Goal: Information Seeking & Learning: Learn about a topic

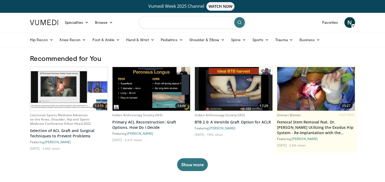
click at [184, 24] on input "Search topics, interventions" at bounding box center [192, 22] width 107 height 13
type input "**********"
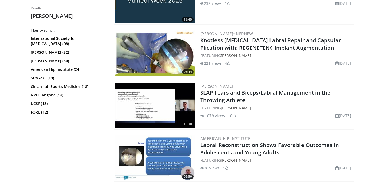
scroll to position [299, 0]
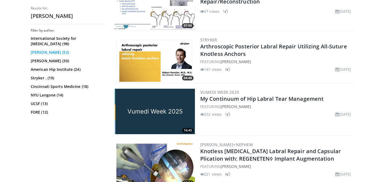
click at [55, 52] on link "[PERSON_NAME] (52)" at bounding box center [68, 52] width 74 height 5
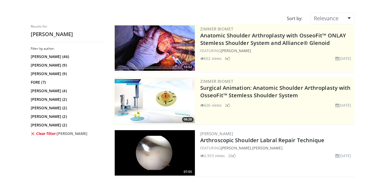
scroll to position [48, 0]
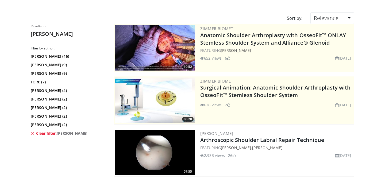
click at [221, 134] on link "[PERSON_NAME]" at bounding box center [216, 133] width 33 height 5
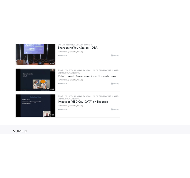
scroll to position [3473, 0]
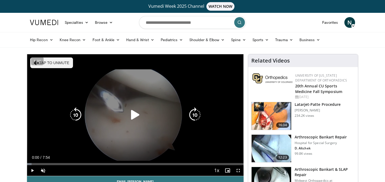
click at [119, 125] on div "10 seconds Tap to unmute" at bounding box center [135, 115] width 217 height 122
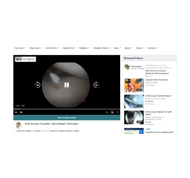
scroll to position [34, 0]
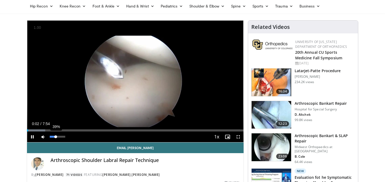
click at [56, 137] on div "39%" at bounding box center [57, 137] width 15 height 2
drag, startPoint x: 29, startPoint y: 131, endPoint x: 18, endPoint y: 130, distance: 11.2
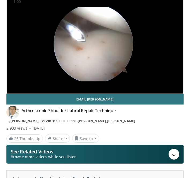
scroll to position [0, 0]
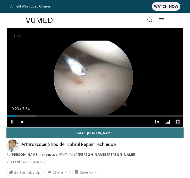
click at [178, 123] on span "Video Player" at bounding box center [177, 122] width 11 height 11
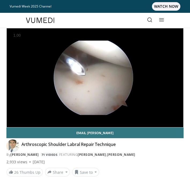
click at [161, 159] on div "Email Christopher Arthroscopic Shoulder Labral Repair Technique By Christopher …" at bounding box center [94, 152] width 177 height 49
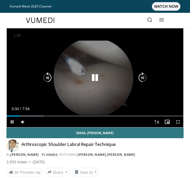
click at [92, 78] on icon "Video Player" at bounding box center [94, 77] width 11 height 11
click at [94, 74] on icon "Video Player" at bounding box center [94, 77] width 11 height 11
click at [94, 79] on icon "Video Player" at bounding box center [94, 77] width 11 height 11
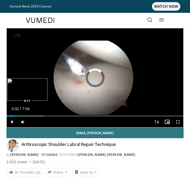
drag, startPoint x: 19, startPoint y: 116, endPoint x: 7, endPoint y: 116, distance: 11.5
click at [7, 116] on div "Loaded : 20.90% 0:18 0:11" at bounding box center [95, 116] width 176 height 1
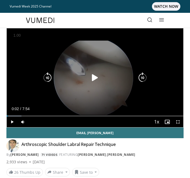
click at [120, 78] on div "Video Player" at bounding box center [95, 77] width 106 height 11
click at [100, 80] on icon "Video Player" at bounding box center [94, 77] width 11 height 11
click at [89, 76] on icon "Video Player" at bounding box center [94, 77] width 11 height 11
click at [94, 77] on icon "Video Player" at bounding box center [94, 77] width 11 height 11
click at [117, 85] on div "10 seconds Tap to unmute" at bounding box center [95, 77] width 176 height 99
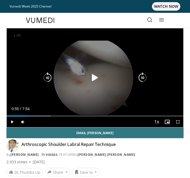
click at [106, 63] on div "10 seconds Tap to unmute" at bounding box center [95, 77] width 176 height 99
click at [114, 75] on div "Video Player" at bounding box center [95, 77] width 106 height 11
click at [94, 76] on icon "Video Player" at bounding box center [94, 77] width 11 height 11
click at [99, 77] on icon "Video Player" at bounding box center [94, 77] width 11 height 11
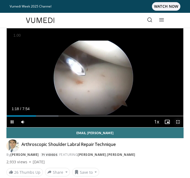
click at [178, 123] on span "Video Player" at bounding box center [177, 122] width 11 height 11
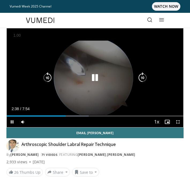
click at [93, 75] on icon "Video Player" at bounding box center [94, 77] width 11 height 11
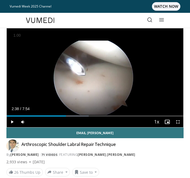
click at [148, 110] on div "Current Time 2:38 / Duration 7:54" at bounding box center [95, 108] width 176 height 5
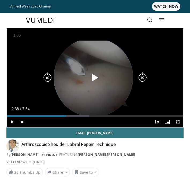
click at [101, 62] on div "10 seconds Tap to unmute" at bounding box center [95, 77] width 176 height 99
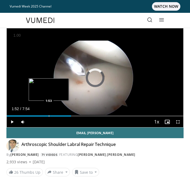
click at [48, 115] on div "Loaded : 0.00% 2:52 1:53" at bounding box center [95, 114] width 176 height 5
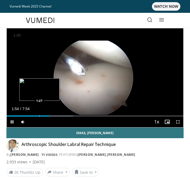
click at [39, 115] on div "Loaded : 37.63% 1:54 1:27" at bounding box center [95, 114] width 176 height 5
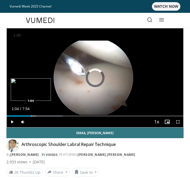
click at [31, 115] on div "Loaded : 31.65% 1:29 1:04" at bounding box center [95, 114] width 176 height 5
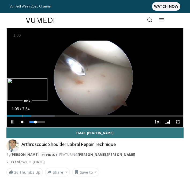
click at [22, 116] on div "Progress Bar" at bounding box center [22, 116] width 1 height 1
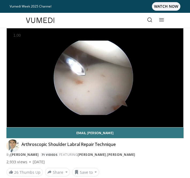
click at [124, 93] on div "10 seconds Tap to unmute" at bounding box center [95, 77] width 176 height 99
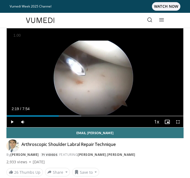
click at [122, 111] on div "Current Time 2:19 / Duration 7:54" at bounding box center [95, 108] width 176 height 5
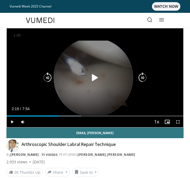
click at [131, 93] on div "10 seconds Tap to unmute" at bounding box center [95, 77] width 176 height 99
click at [92, 75] on icon "Video Player" at bounding box center [94, 77] width 11 height 11
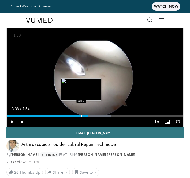
click at [81, 116] on div "Progress Bar" at bounding box center [81, 116] width 1 height 1
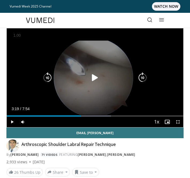
click at [118, 75] on div "Video Player" at bounding box center [95, 77] width 106 height 11
click at [91, 80] on icon "Video Player" at bounding box center [94, 77] width 11 height 11
click at [56, 80] on div "Video Player" at bounding box center [95, 77] width 106 height 11
click at [48, 75] on icon "Video Player" at bounding box center [47, 77] width 11 height 11
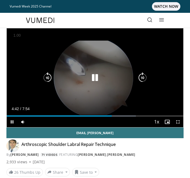
click at [96, 78] on icon "Video Player" at bounding box center [94, 77] width 11 height 11
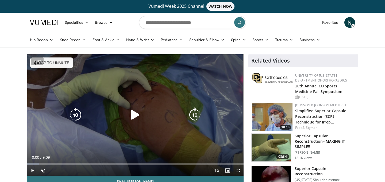
click at [143, 101] on div "10 seconds Tap to unmute" at bounding box center [135, 115] width 217 height 122
click at [156, 112] on div "Video Player" at bounding box center [135, 115] width 130 height 11
click at [137, 112] on icon "Video Player" at bounding box center [135, 115] width 15 height 15
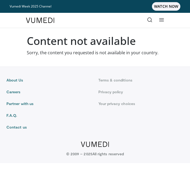
click at [147, 64] on body "Vumedi Week 2025 Channel WATCH NOW Specialties Adult & Family Medicine Allergy,…" at bounding box center [95, 89] width 190 height 178
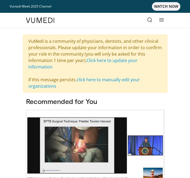
click at [161, 9] on span "WATCH NOW" at bounding box center [166, 6] width 28 height 9
click at [150, 21] on icon at bounding box center [149, 19] width 5 height 5
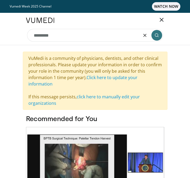
type input "*********"
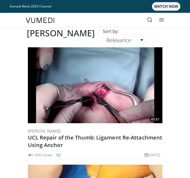
click at [150, 20] on icon at bounding box center [149, 19] width 5 height 5
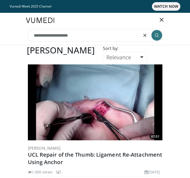
type input "**********"
click at [156, 39] on button "submit" at bounding box center [156, 35] width 11 height 11
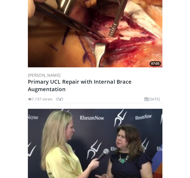
scroll to position [1016, 0]
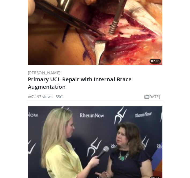
click at [82, 56] on img at bounding box center [95, 27] width 134 height 76
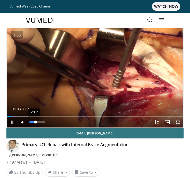
click at [34, 124] on div "28%" at bounding box center [37, 122] width 19 height 11
click at [34, 123] on div "Volume Level" at bounding box center [31, 122] width 5 height 2
click at [33, 123] on div "Volume Level" at bounding box center [31, 122] width 5 height 2
click at [13, 122] on span "Video Player" at bounding box center [12, 122] width 11 height 11
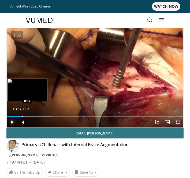
click at [22, 117] on div "Progress Bar" at bounding box center [22, 116] width 1 height 1
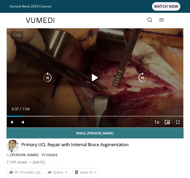
click at [83, 83] on div "Video Player" at bounding box center [95, 77] width 106 height 11
click at [97, 78] on icon "Video Player" at bounding box center [94, 77] width 11 height 11
click at [47, 83] on div "10 seconds Tap to unmute" at bounding box center [95, 77] width 176 height 99
click at [49, 77] on icon "Video Player" at bounding box center [47, 77] width 11 height 11
click at [97, 79] on icon "Video Player" at bounding box center [94, 77] width 11 height 11
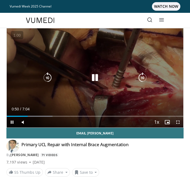
click at [47, 79] on icon "Video Player" at bounding box center [47, 77] width 11 height 11
click at [145, 67] on div "10 seconds Tap to unmute" at bounding box center [95, 77] width 176 height 99
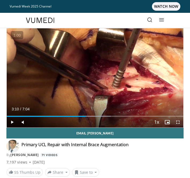
click at [150, 20] on icon at bounding box center [149, 19] width 5 height 5
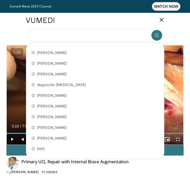
type input "*"
click at [38, 174] on div "By Christopher Ahmad 71 Videos" at bounding box center [94, 172] width 177 height 5
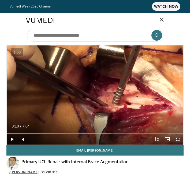
click at [38, 172] on link "[PERSON_NAME]" at bounding box center [24, 172] width 28 height 5
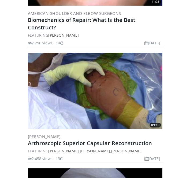
scroll to position [4474, 0]
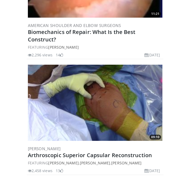
click at [119, 119] on img at bounding box center [95, 103] width 134 height 76
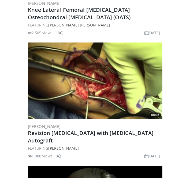
scroll to position [5092, 0]
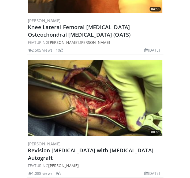
click at [60, 90] on img at bounding box center [95, 98] width 134 height 76
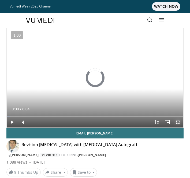
click at [180, 121] on span "Video Player" at bounding box center [177, 122] width 11 height 11
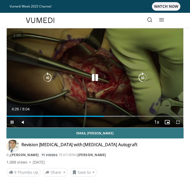
click at [77, 89] on div "10 seconds Tap to unmute" at bounding box center [95, 77] width 176 height 99
